Goal: Find specific page/section: Find specific page/section

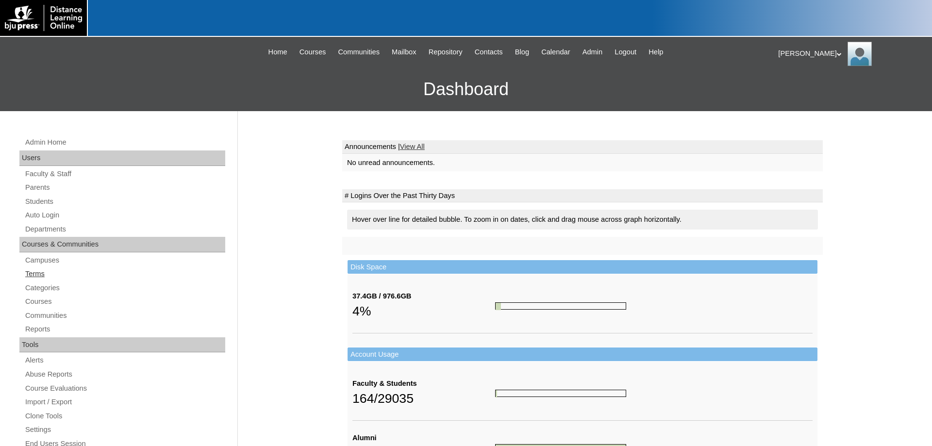
click at [35, 273] on link "Terms" at bounding box center [124, 274] width 201 height 12
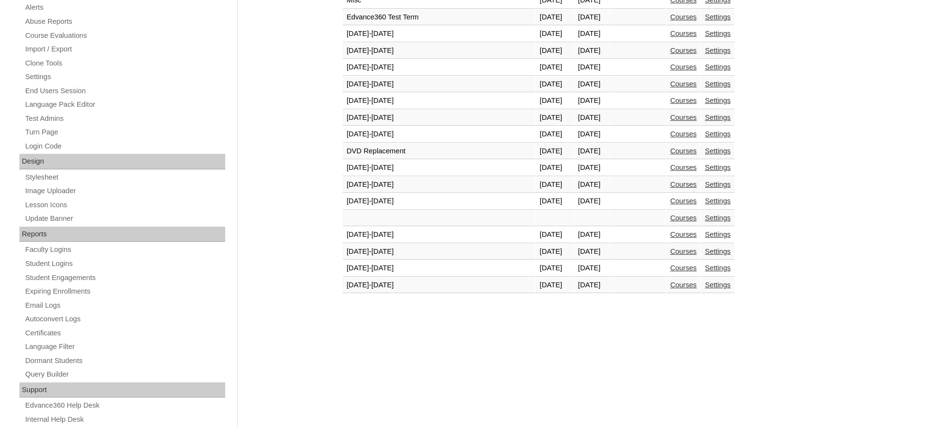
scroll to position [359, 0]
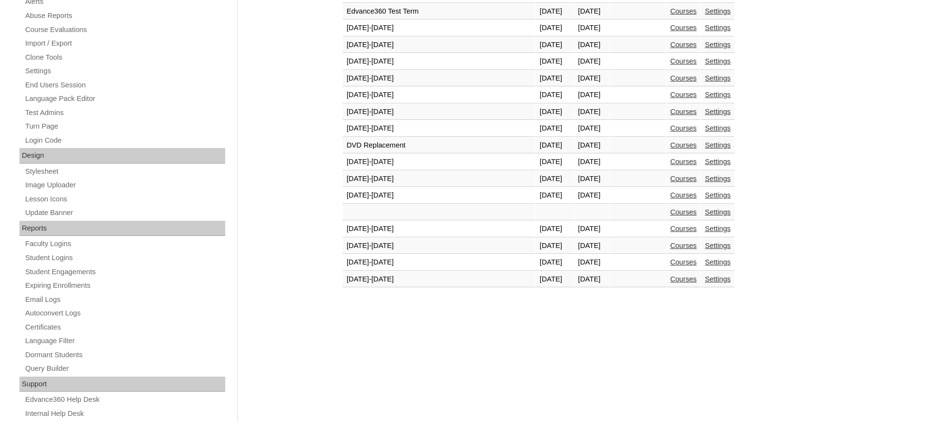
click at [670, 281] on link "Courses" at bounding box center [683, 279] width 27 height 8
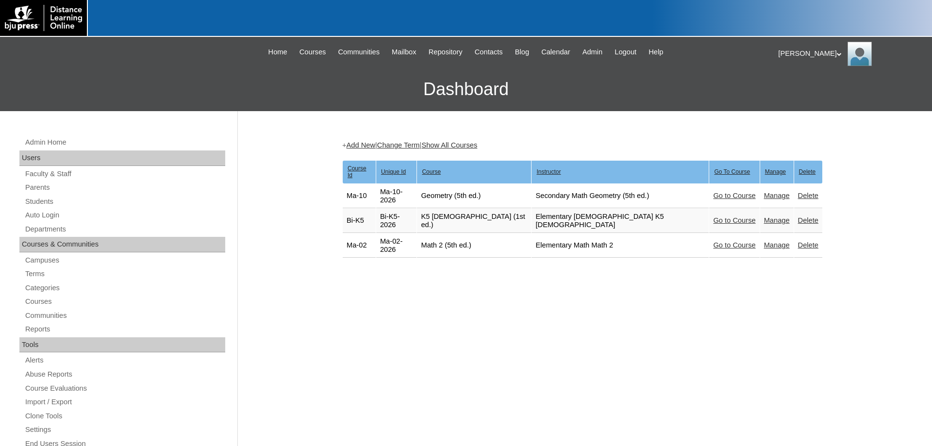
click at [713, 217] on link "Go to Course" at bounding box center [734, 221] width 42 height 8
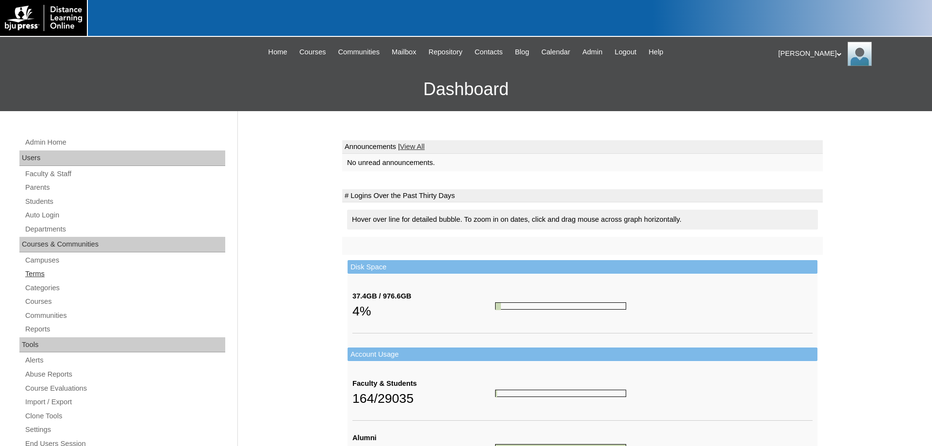
click at [37, 276] on link "Terms" at bounding box center [124, 274] width 201 height 12
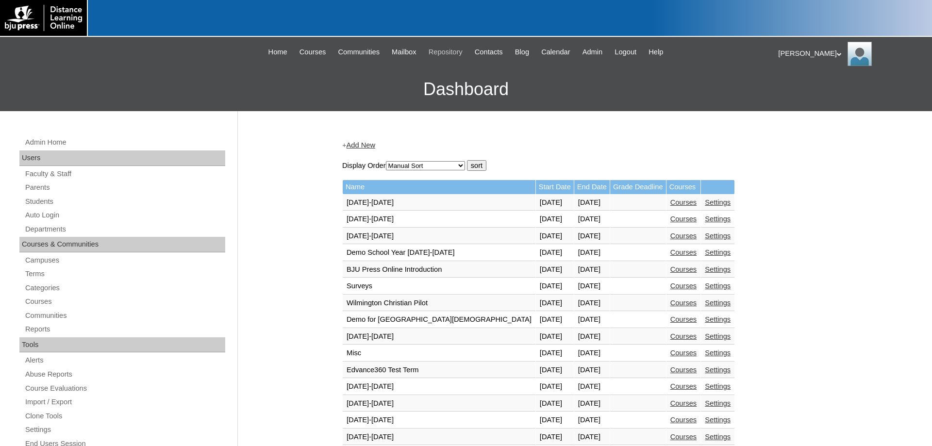
click at [451, 49] on span "Repository" at bounding box center [446, 52] width 34 height 11
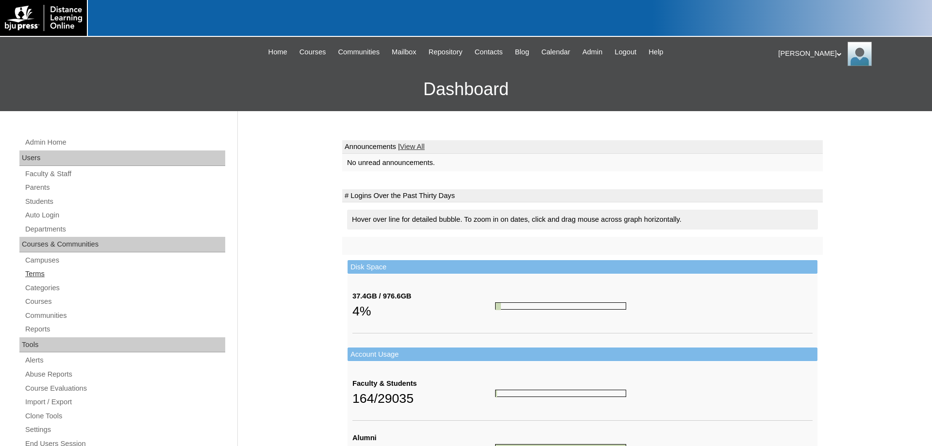
click at [35, 277] on link "Terms" at bounding box center [124, 274] width 201 height 12
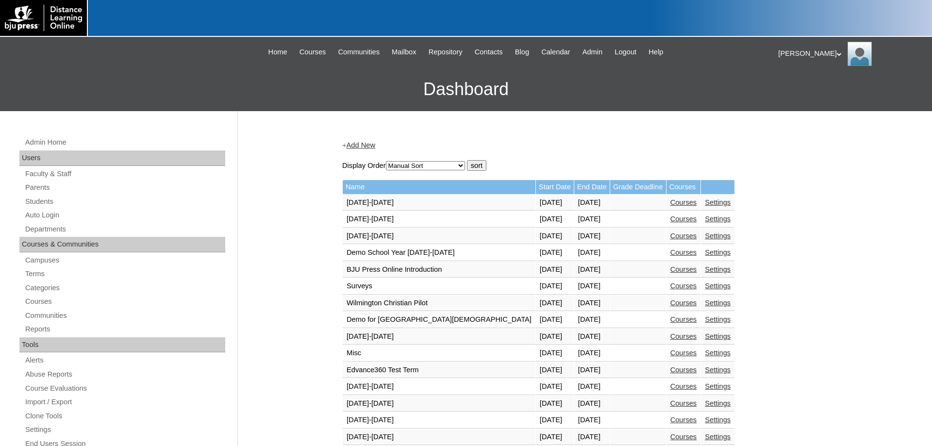
scroll to position [347, 0]
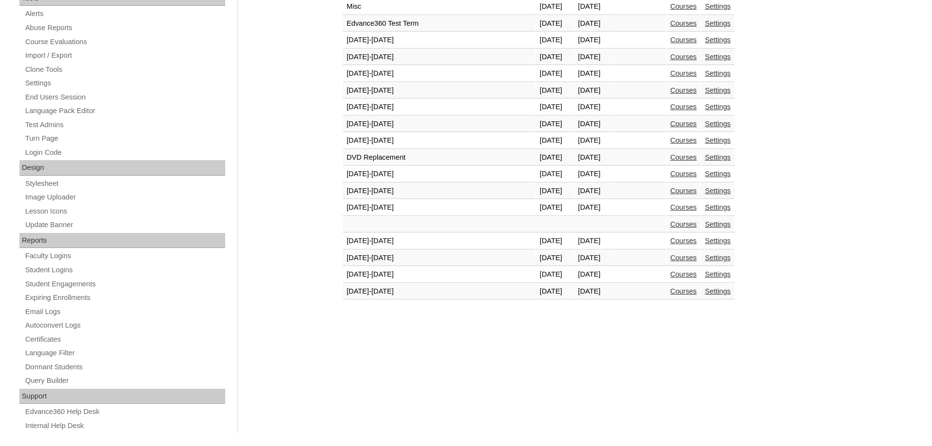
click at [670, 295] on link "Courses" at bounding box center [683, 291] width 27 height 8
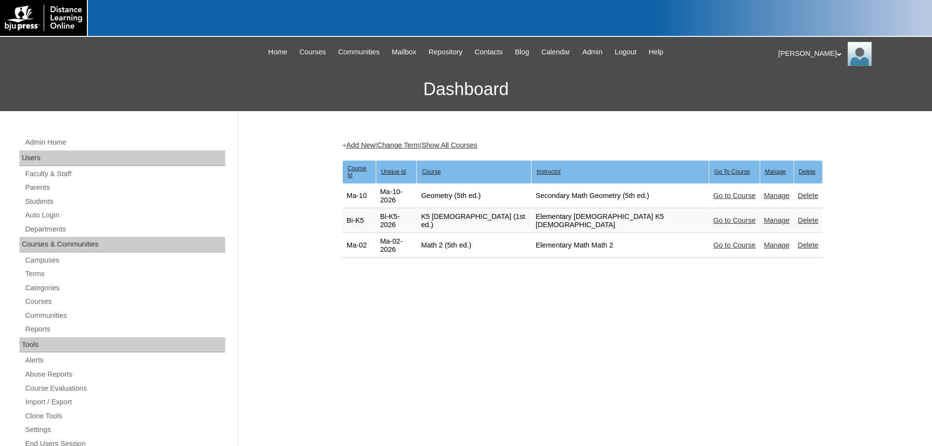
click at [713, 217] on link "Go to Course" at bounding box center [734, 221] width 42 height 8
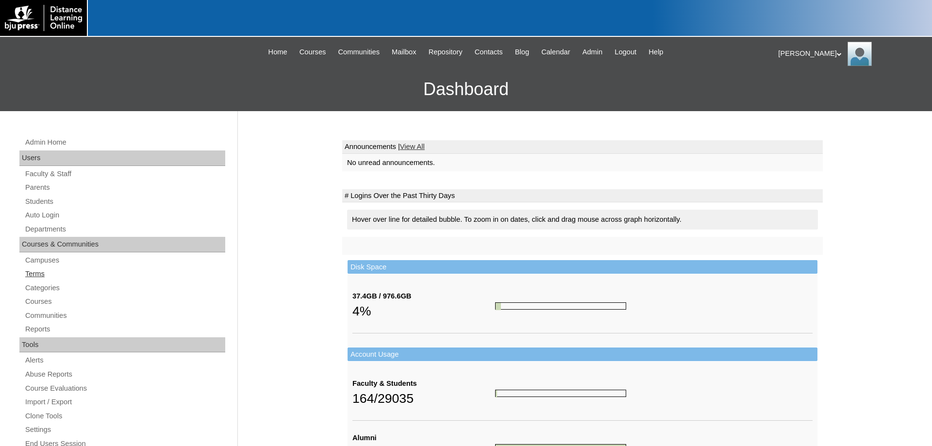
drag, startPoint x: 34, startPoint y: 274, endPoint x: 41, endPoint y: 277, distance: 6.8
click at [34, 274] on link "Terms" at bounding box center [124, 274] width 201 height 12
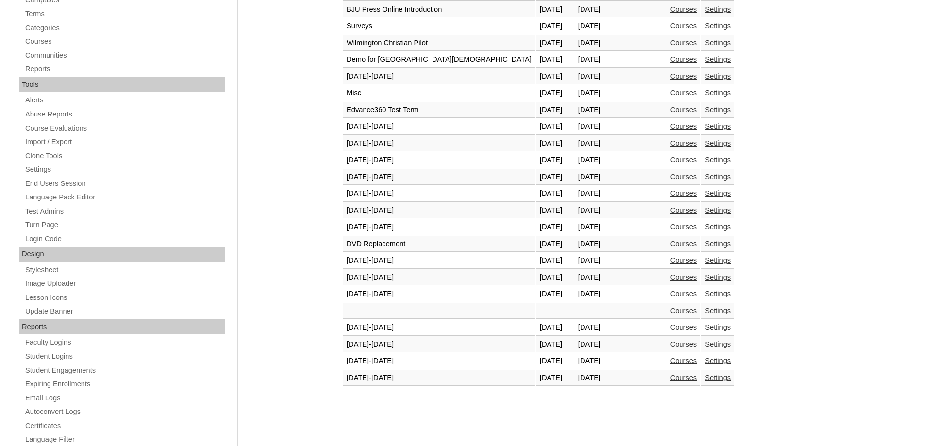
scroll to position [297, 0]
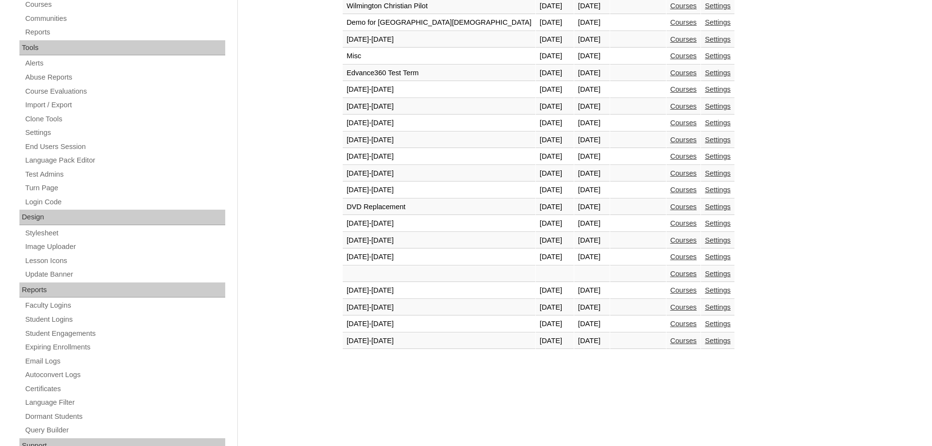
click at [670, 325] on link "Courses" at bounding box center [683, 324] width 27 height 8
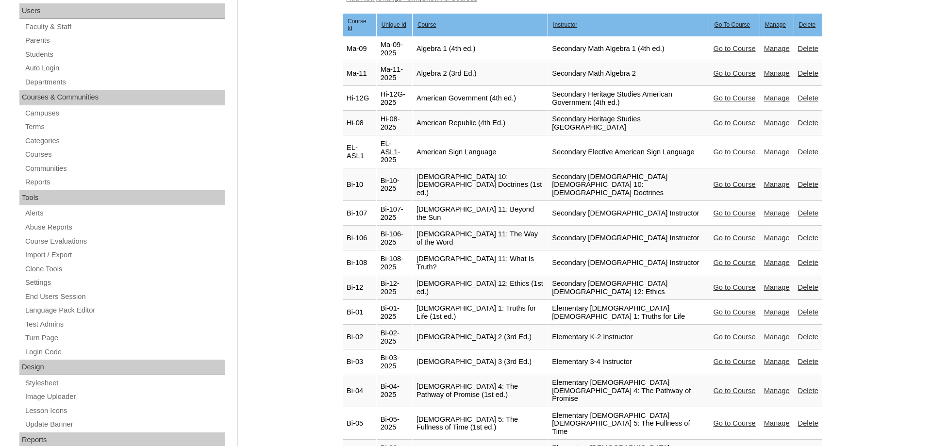
scroll to position [149, 0]
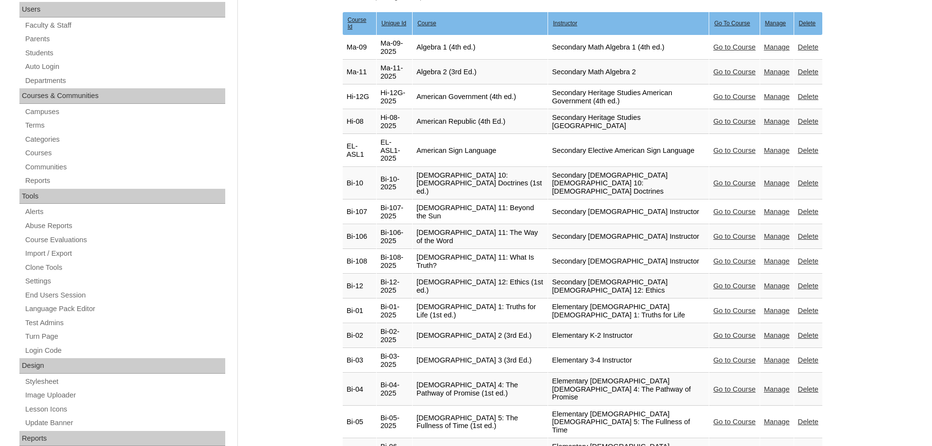
click at [713, 307] on link "Go to Course" at bounding box center [734, 311] width 42 height 8
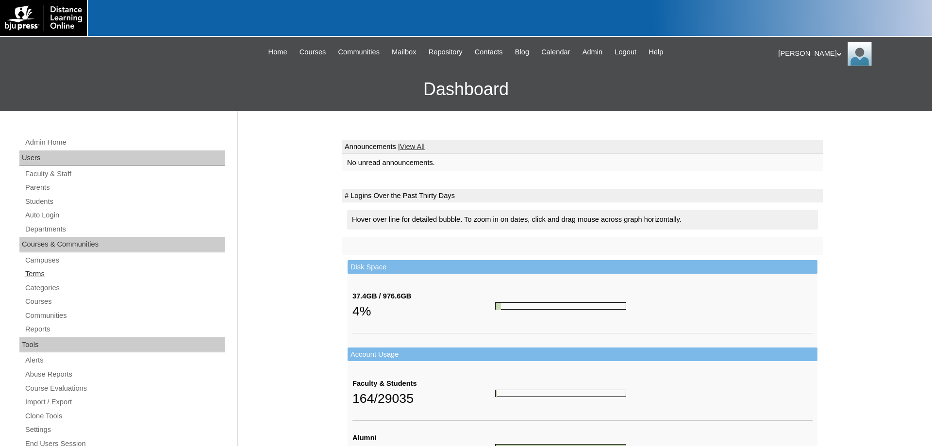
click at [29, 276] on link "Terms" at bounding box center [124, 274] width 201 height 12
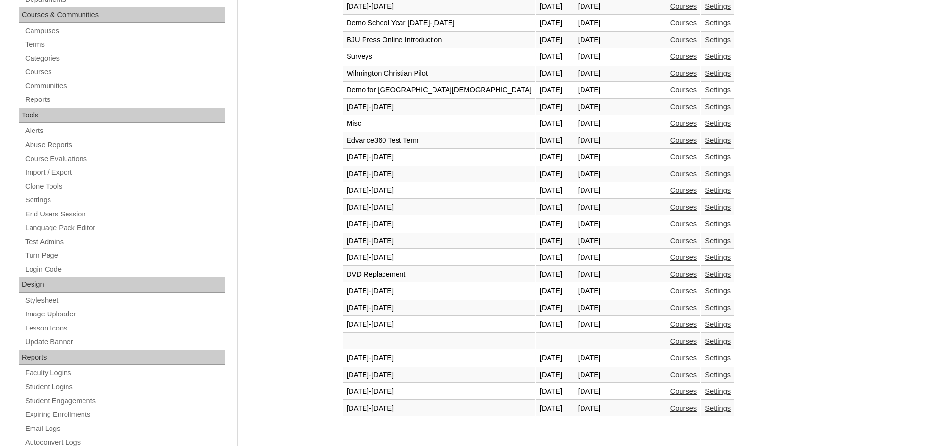
scroll to position [359, 0]
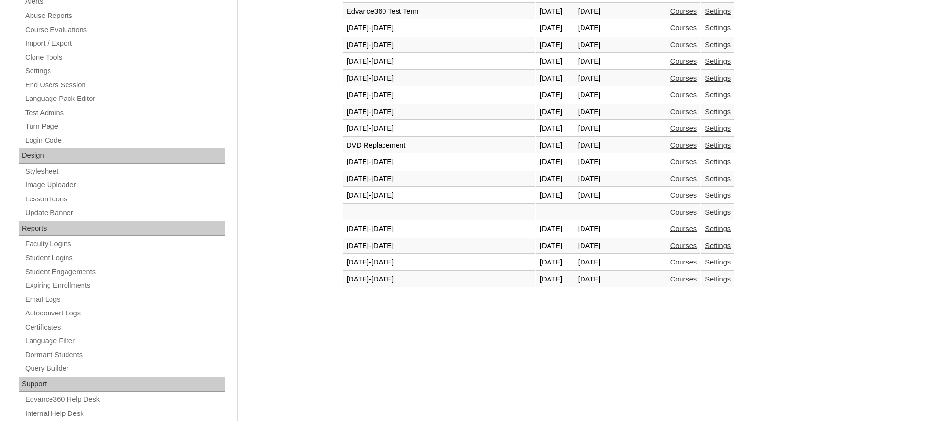
click at [670, 279] on link "Courses" at bounding box center [683, 279] width 27 height 8
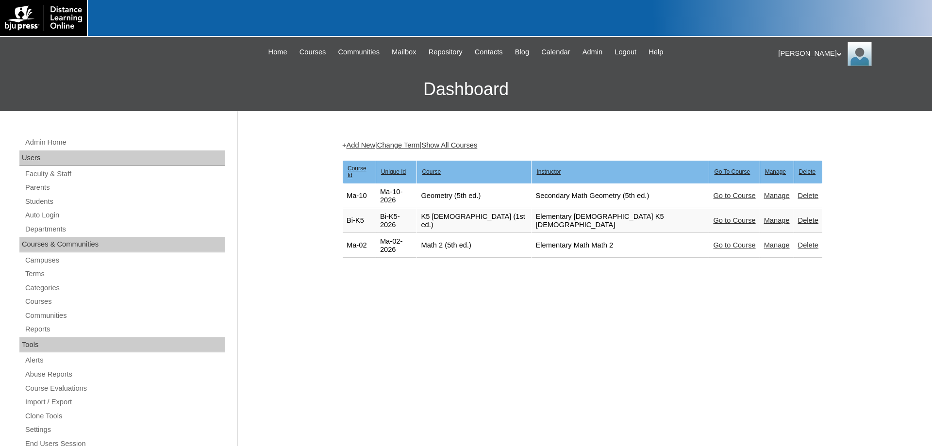
click at [713, 217] on link "Go to Course" at bounding box center [734, 221] width 42 height 8
